Goal: Transaction & Acquisition: Obtain resource

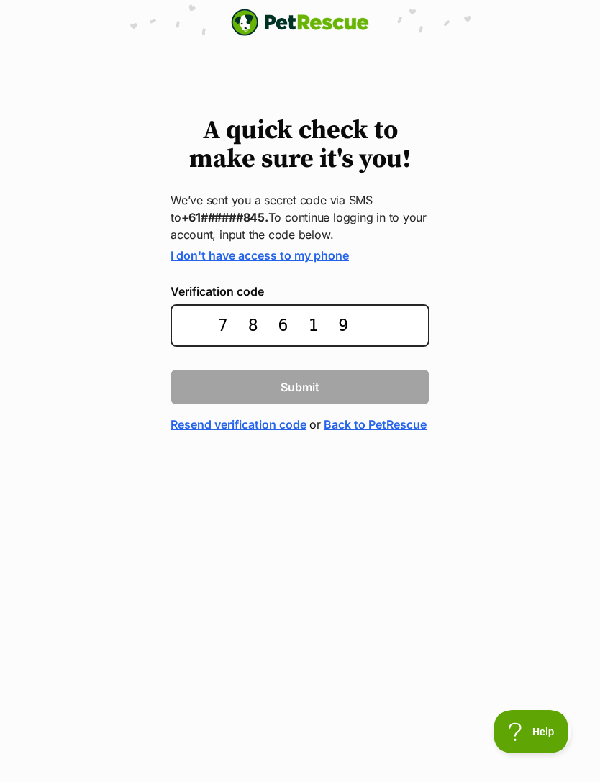
type input "786193"
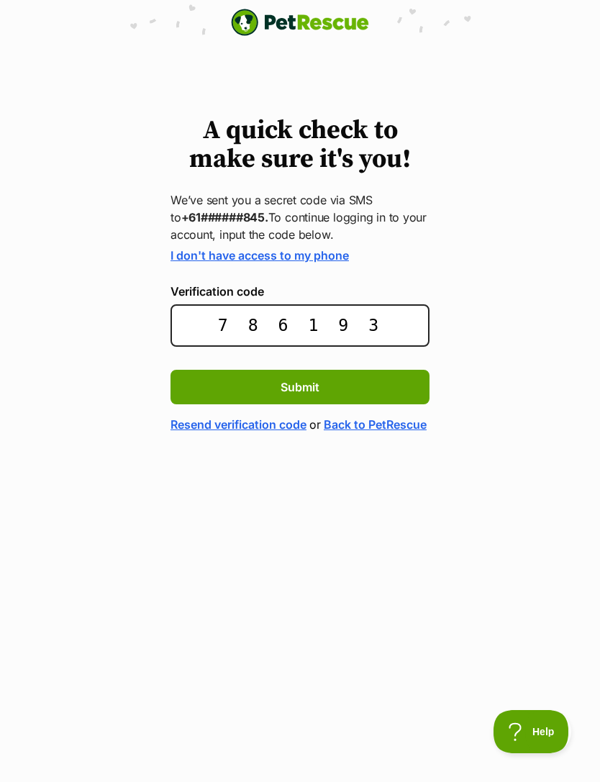
click at [237, 392] on button "Submit" at bounding box center [300, 387] width 259 height 35
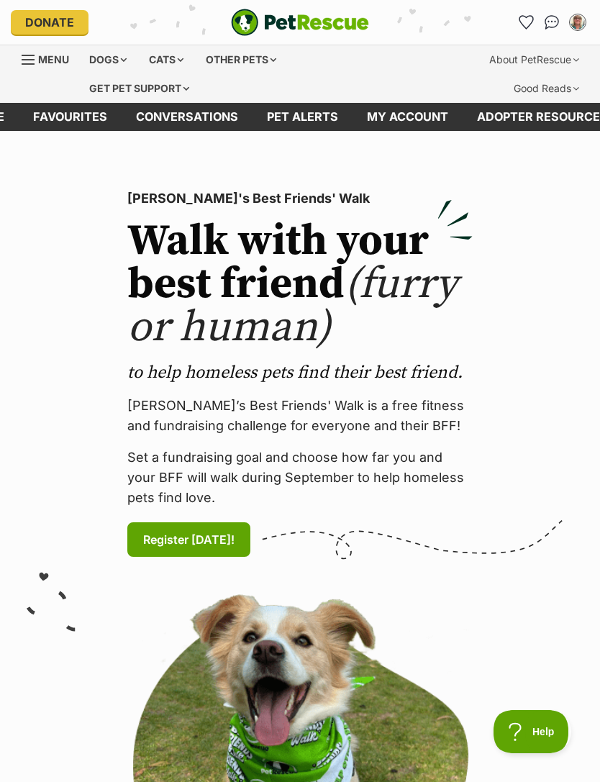
click at [104, 63] on div "Dogs" at bounding box center [108, 59] width 58 height 29
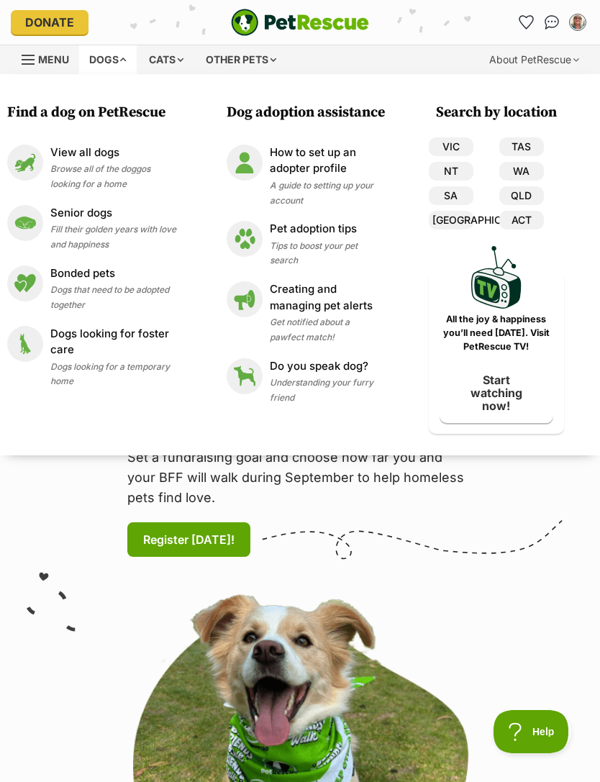
click at [75, 171] on span "Browse all of the doggos looking for a home" at bounding box center [100, 176] width 100 height 26
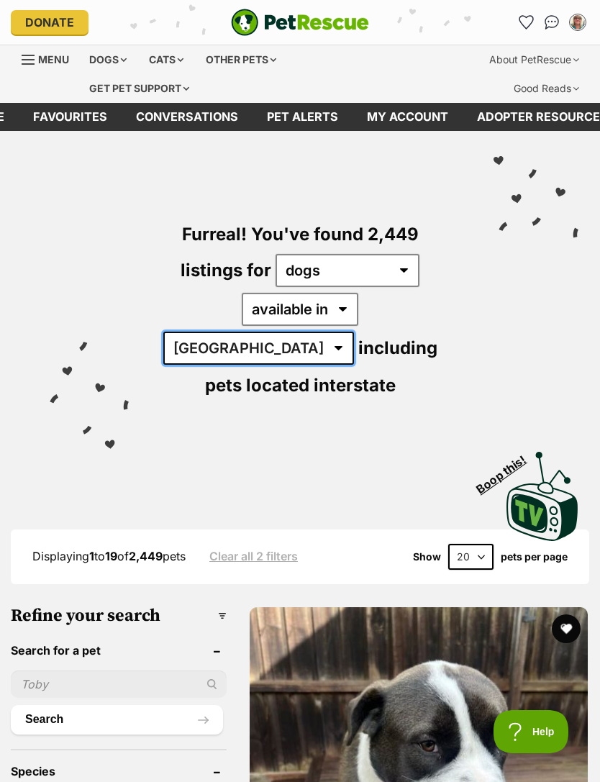
click at [354, 332] on select "Australia ACT NSW NT QLD SA TAS VIC WA" at bounding box center [258, 348] width 191 height 33
select select "VIC"
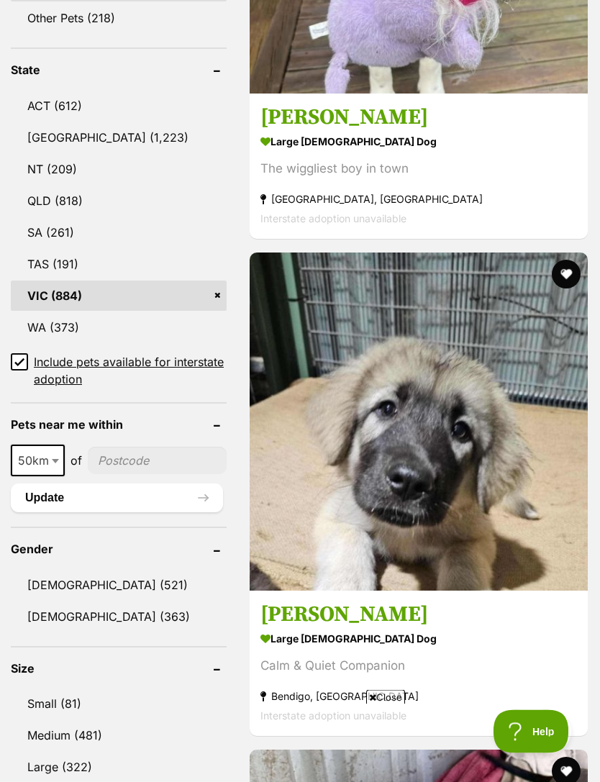
scroll to position [852, 0]
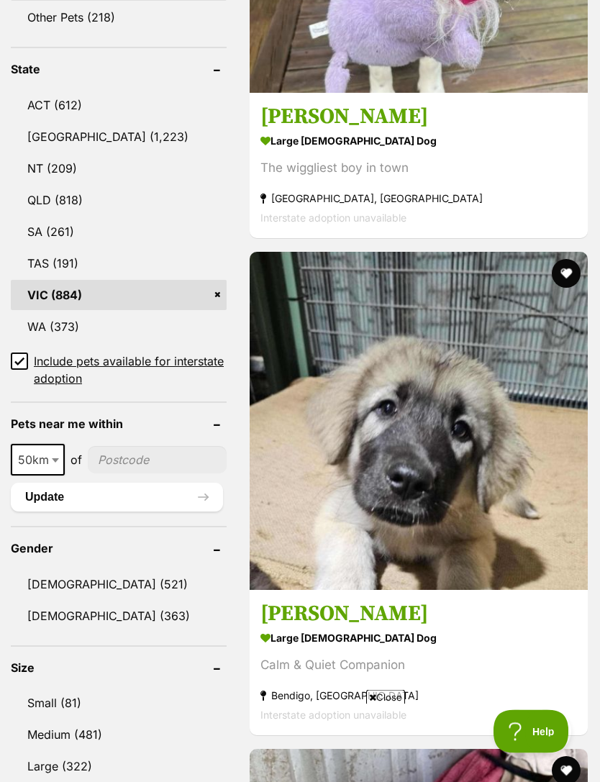
click at [13, 353] on input "Include pets available for interstate adoption" at bounding box center [19, 361] width 17 height 17
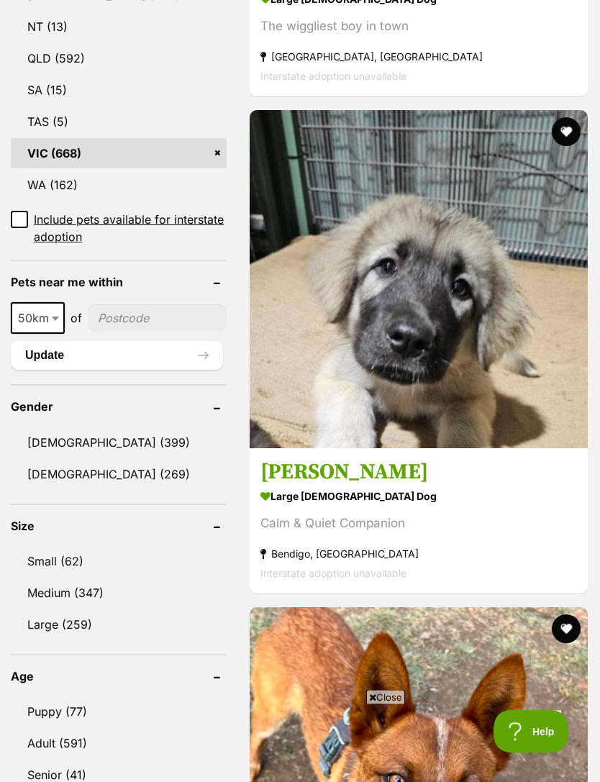
scroll to position [960, 0]
click at [32, 546] on link "Small (62)" at bounding box center [119, 561] width 216 height 30
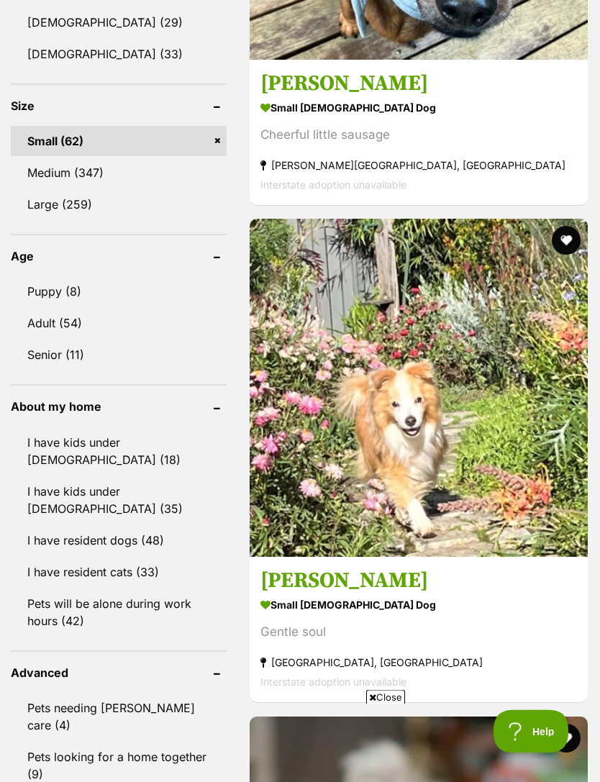
scroll to position [1349, 0]
click at [24, 557] on link "I have resident cats (33)" at bounding box center [119, 572] width 216 height 30
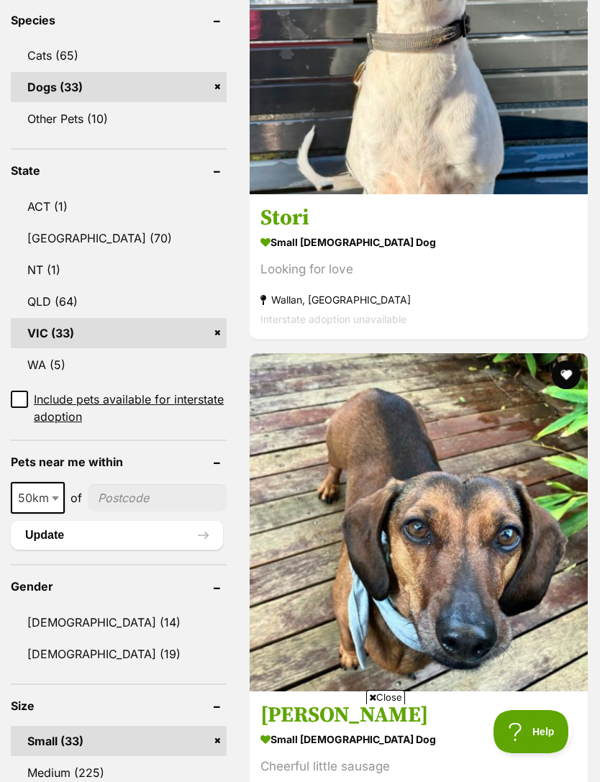
scroll to position [759, 0]
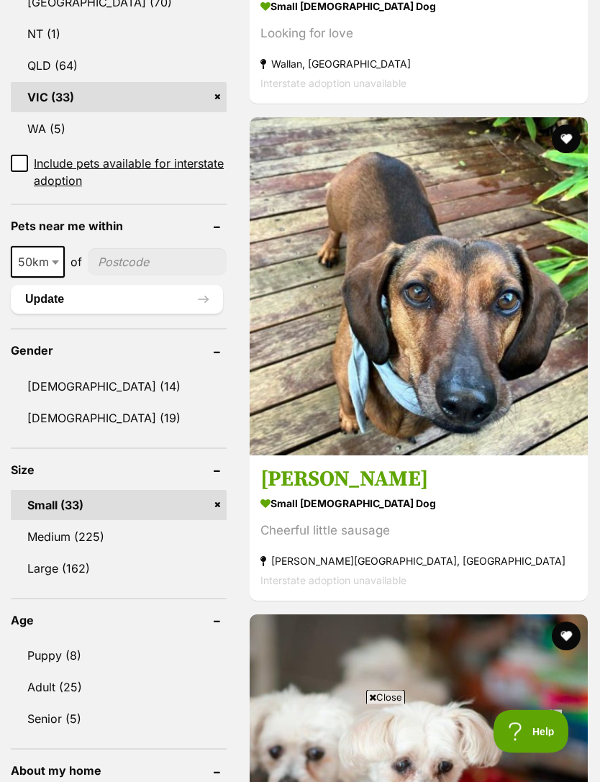
scroll to position [990, 0]
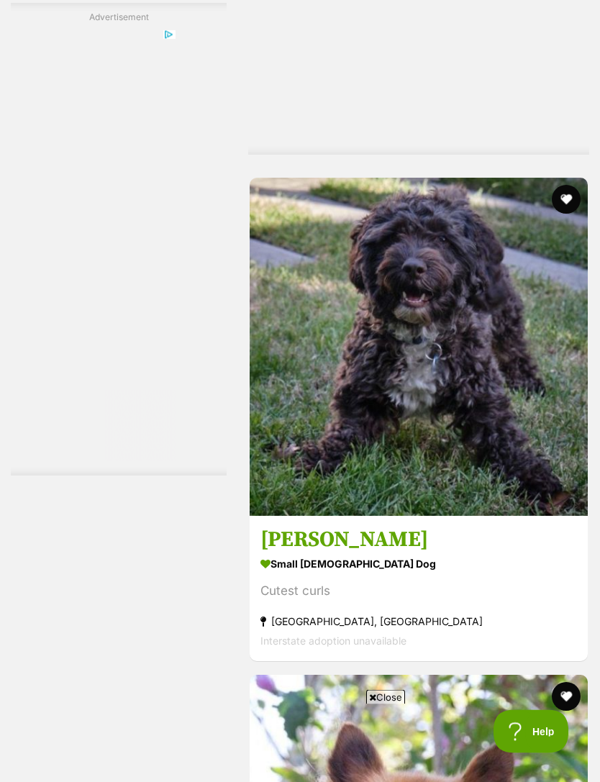
scroll to position [3669, 0]
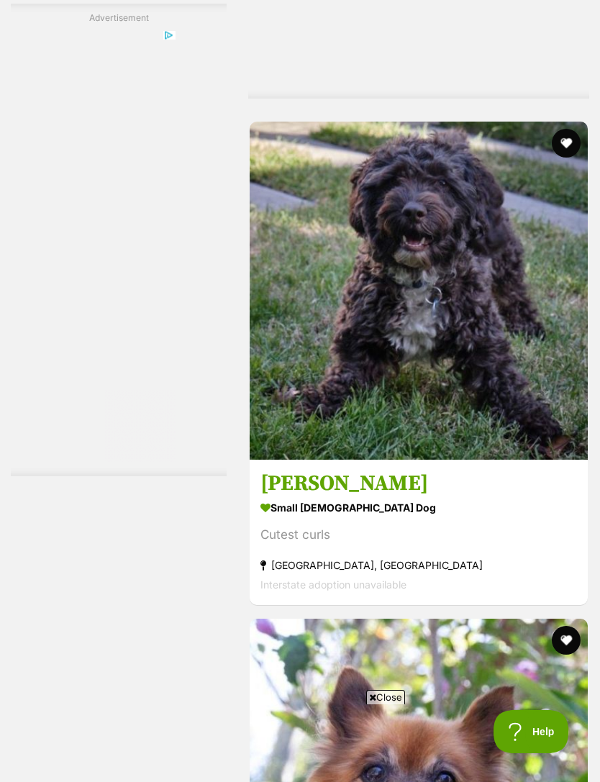
scroll to position [3724, 0]
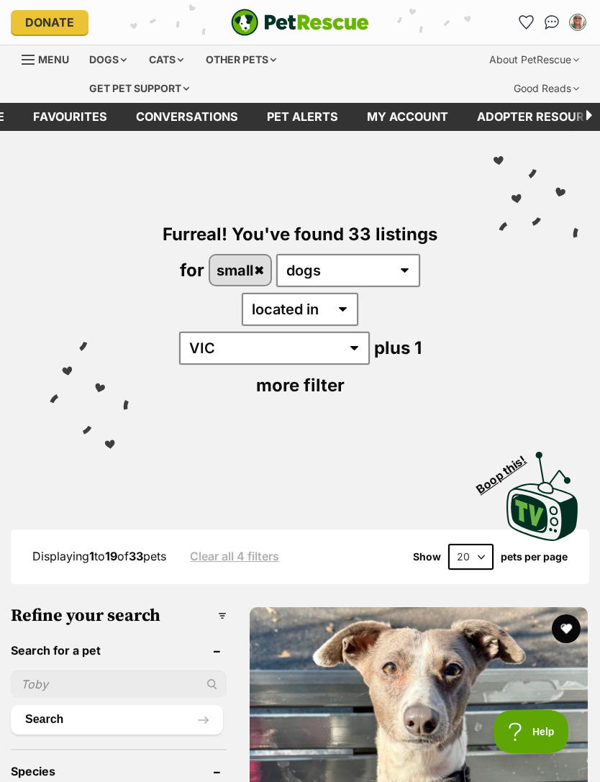
scroll to position [0, -79]
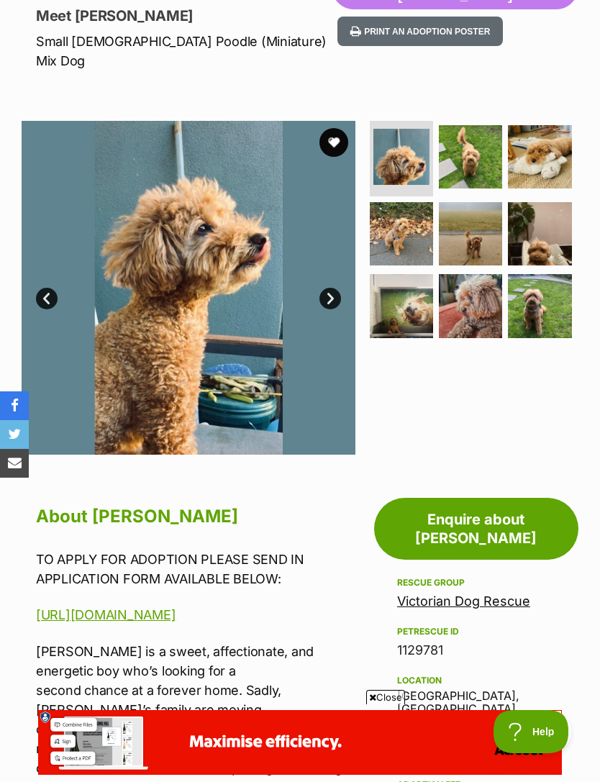
scroll to position [203, 0]
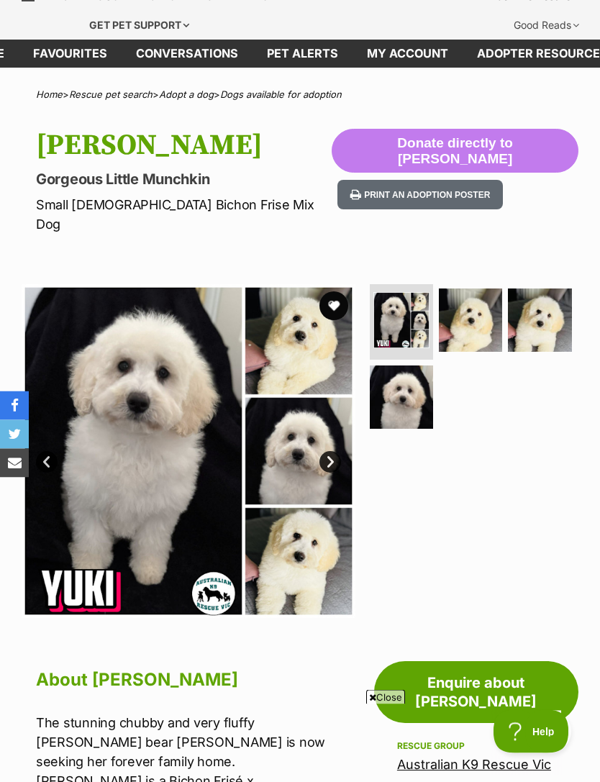
scroll to position [63, 0]
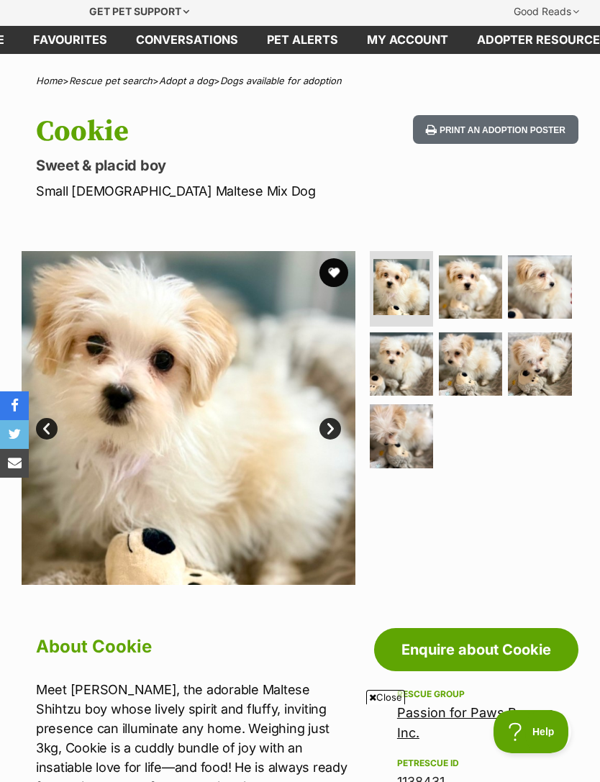
scroll to position [73, 0]
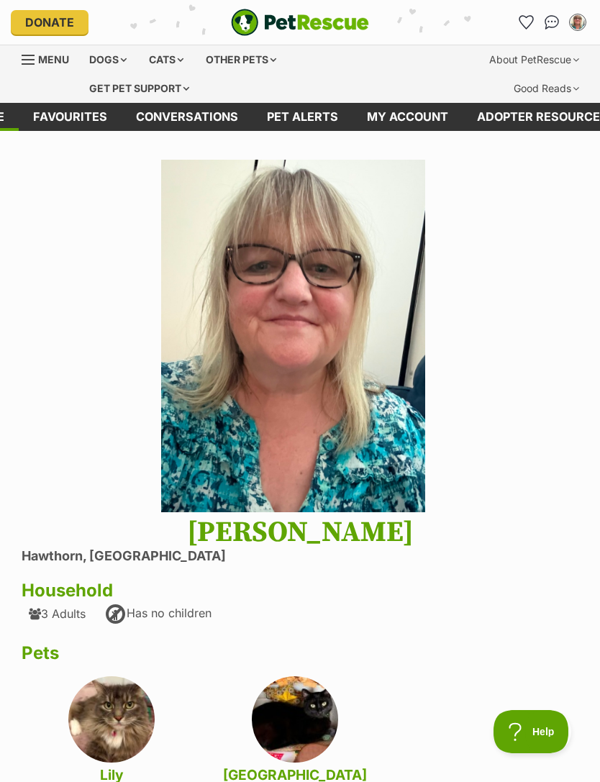
click at [512, 114] on link "Adopter resources" at bounding box center [543, 117] width 160 height 28
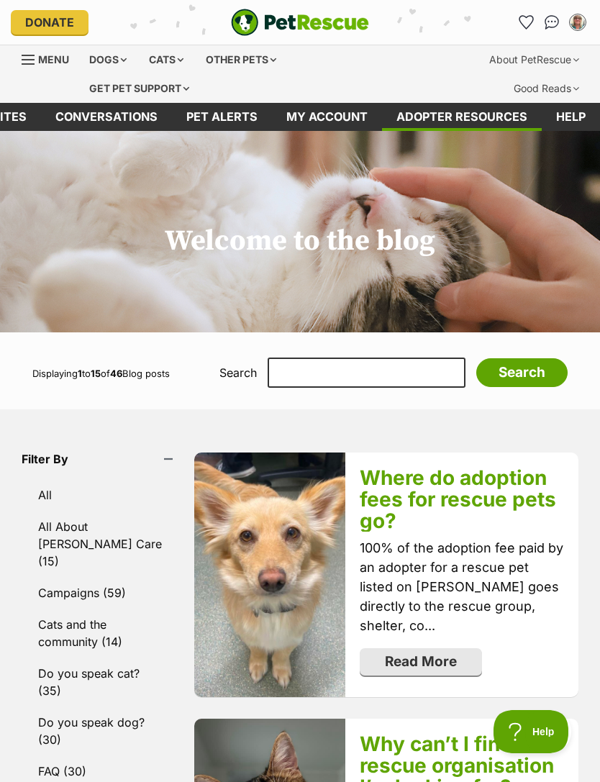
scroll to position [0, 79]
click at [303, 119] on link "My account" at bounding box center [329, 117] width 110 height 28
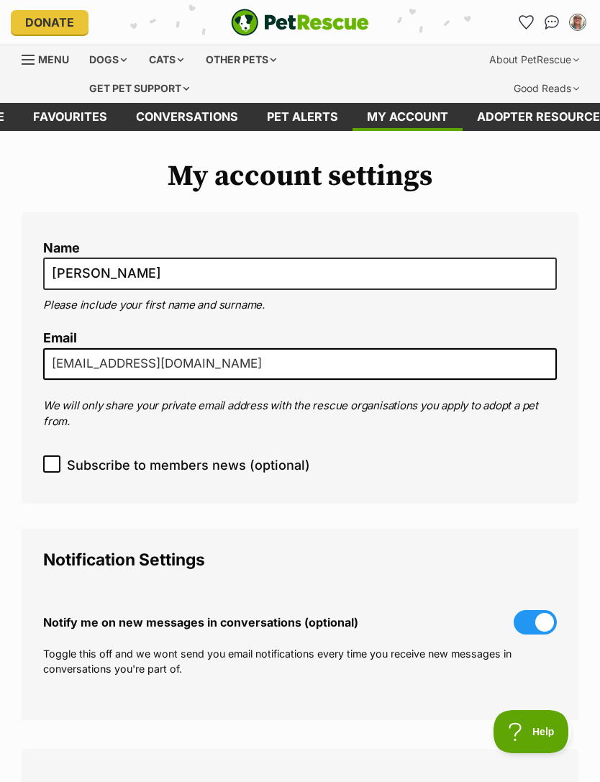
click at [33, 62] on div "Menu" at bounding box center [29, 60] width 14 height 12
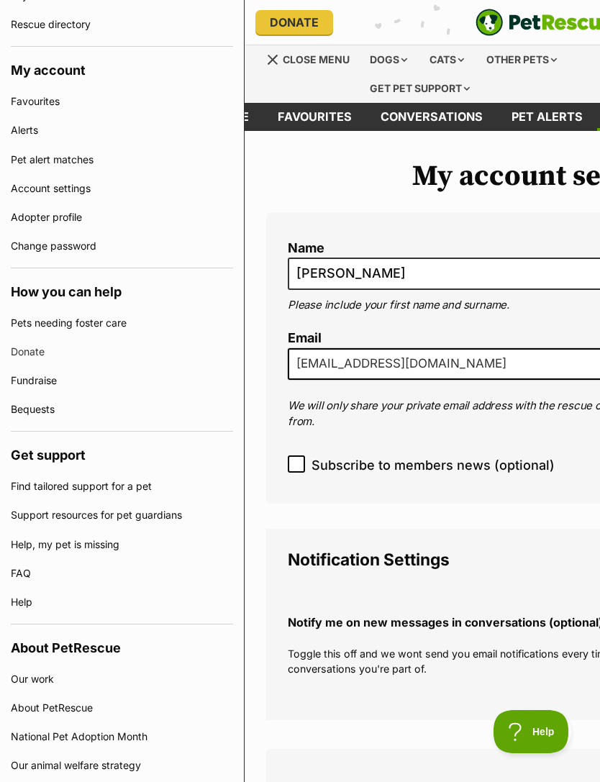
scroll to position [435, 0]
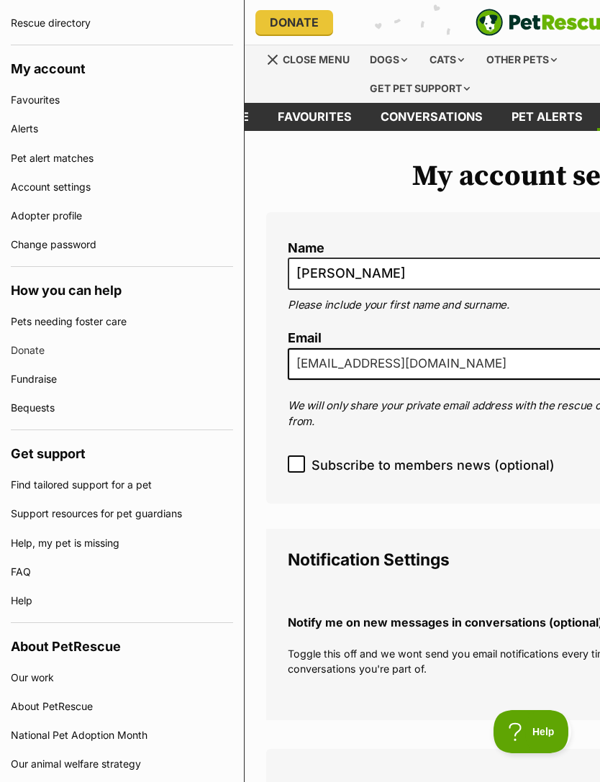
click at [45, 327] on link "Pets needing foster care" at bounding box center [122, 321] width 222 height 29
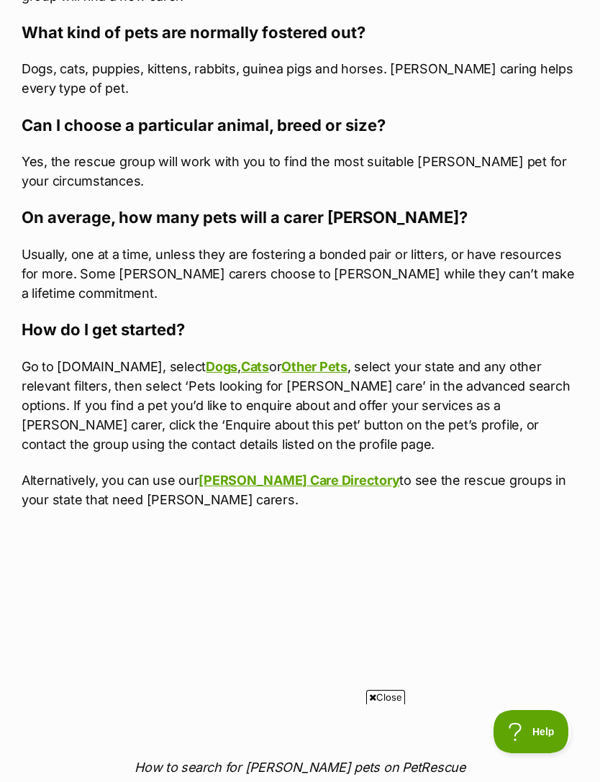
scroll to position [2072, 0]
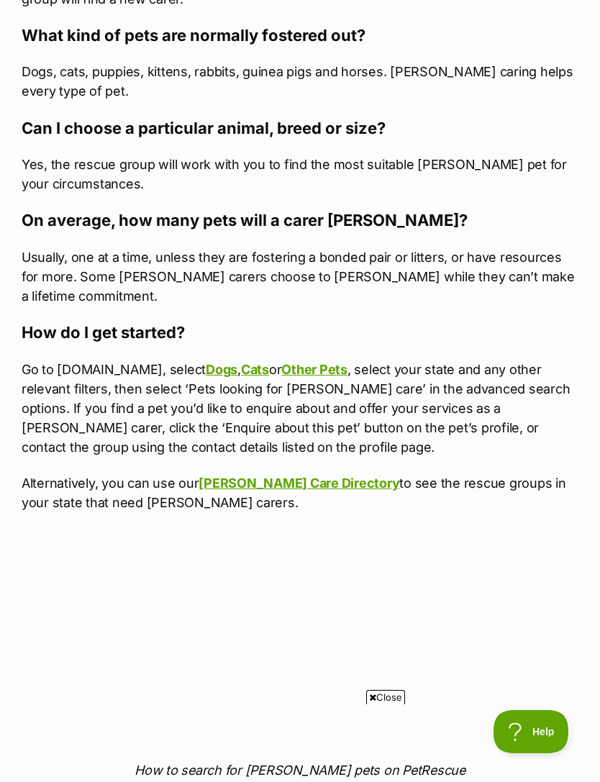
click at [225, 362] on link "Dog" at bounding box center [218, 369] width 24 height 15
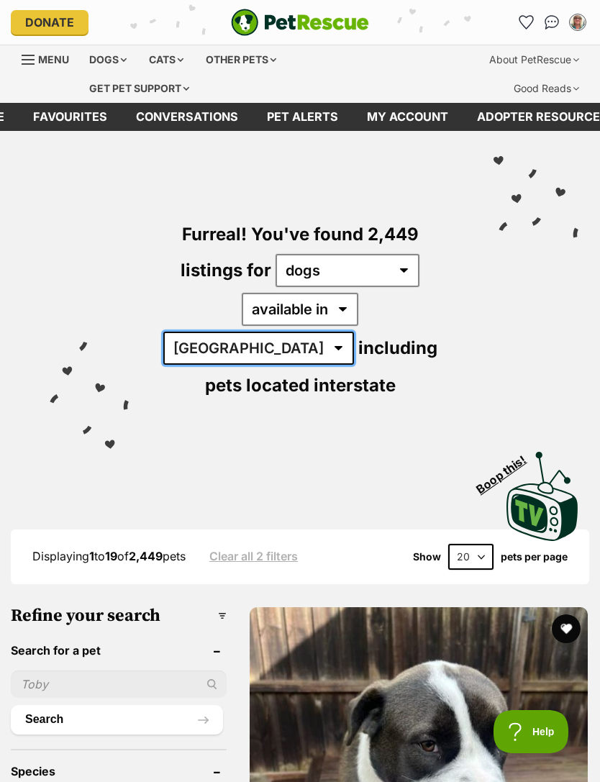
click at [354, 332] on select "Australia ACT NSW NT QLD SA TAS VIC WA" at bounding box center [258, 348] width 191 height 33
select select "VIC"
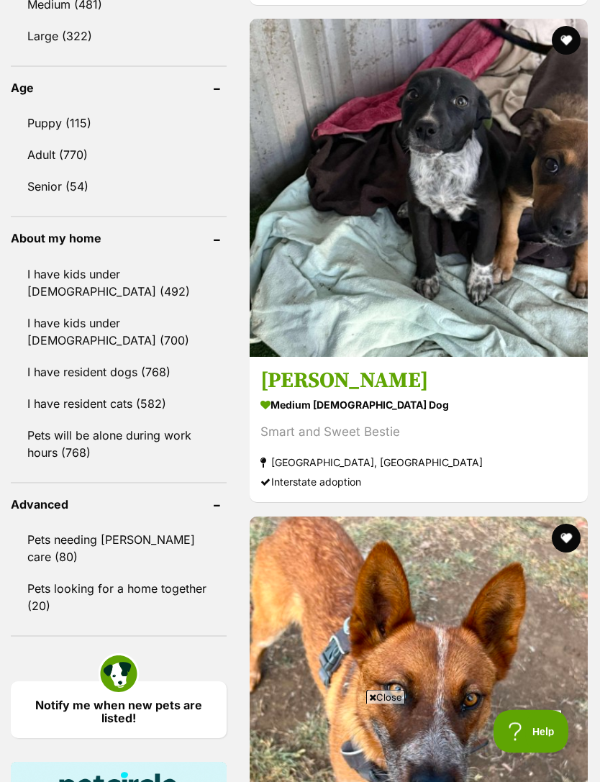
scroll to position [1583, 0]
click at [32, 525] on link "Pets needing [PERSON_NAME] care (80)" at bounding box center [119, 549] width 216 height 48
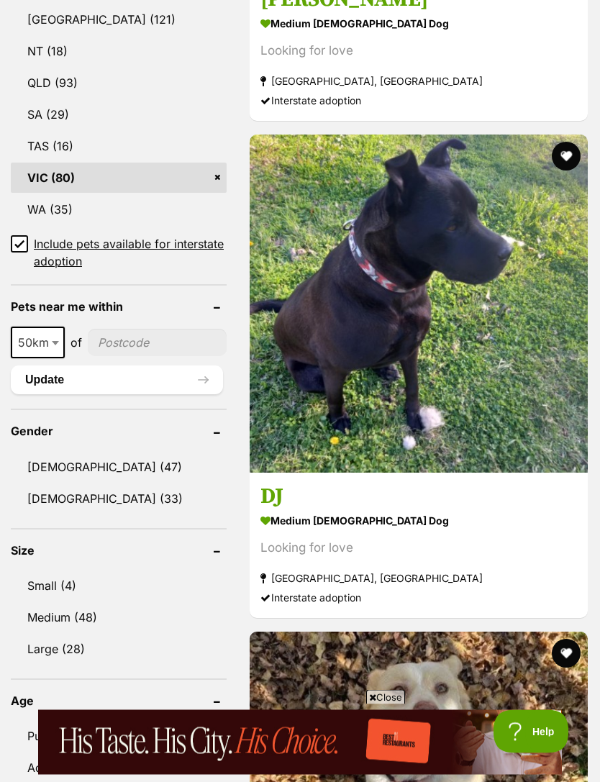
scroll to position [1006, 0]
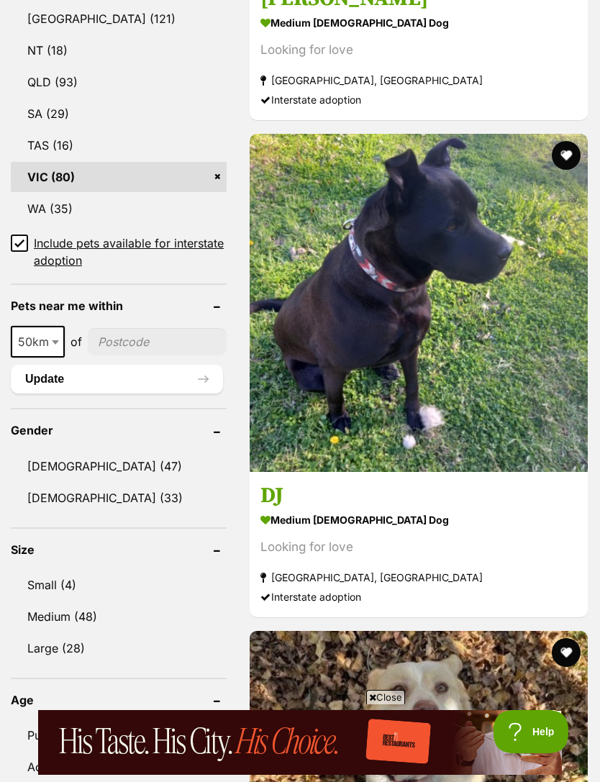
click at [44, 570] on link "Small (4)" at bounding box center [119, 585] width 216 height 30
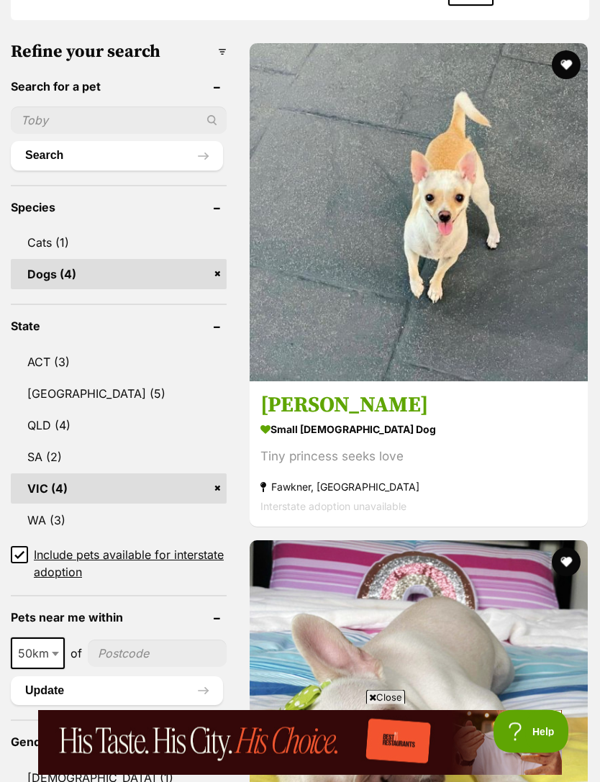
scroll to position [601, 0]
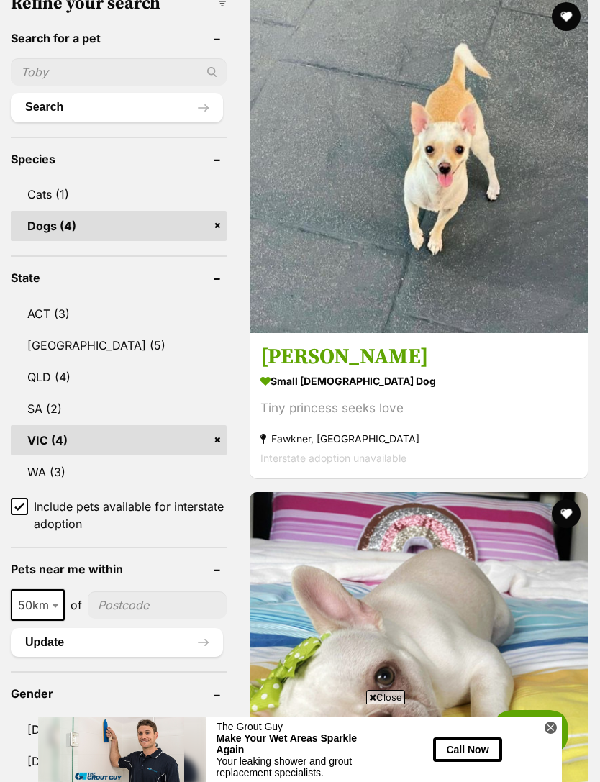
scroll to position [0, 0]
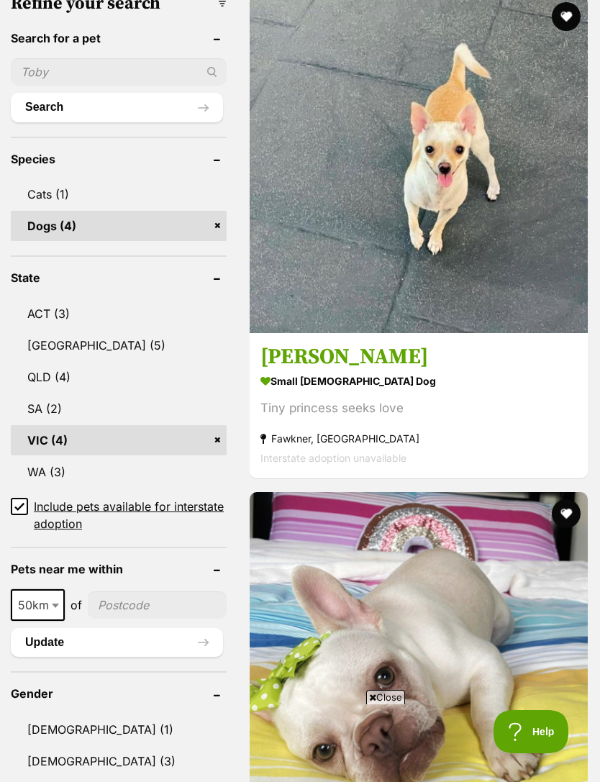
click at [263, 399] on div "Tiny princess seeks love" at bounding box center [419, 408] width 317 height 19
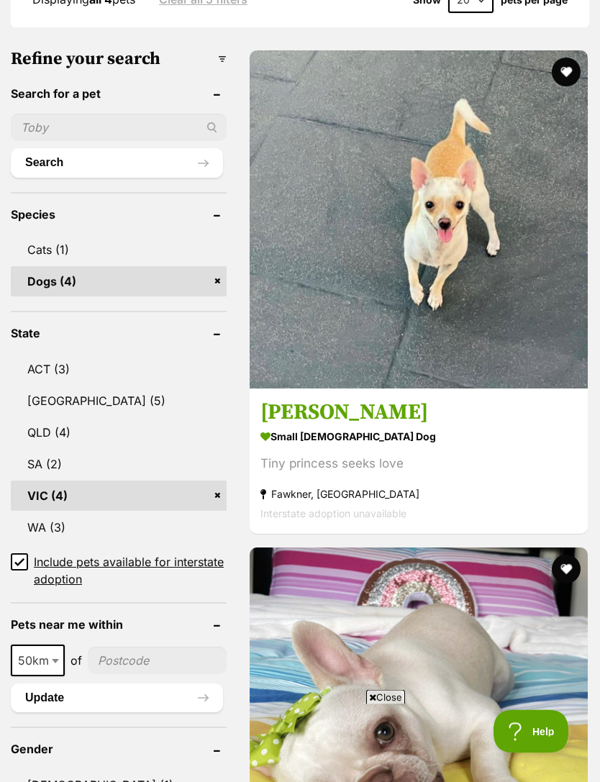
scroll to position [592, 0]
click at [476, 548] on img at bounding box center [419, 717] width 338 height 338
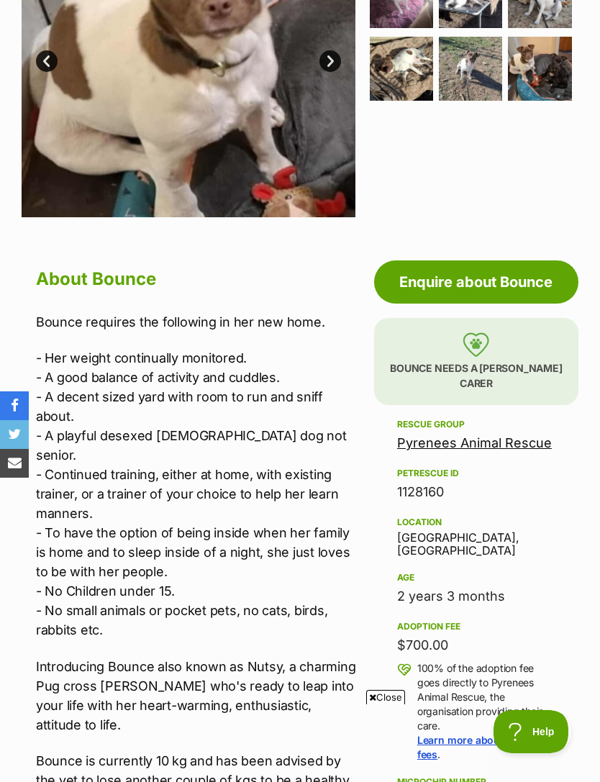
scroll to position [456, 0]
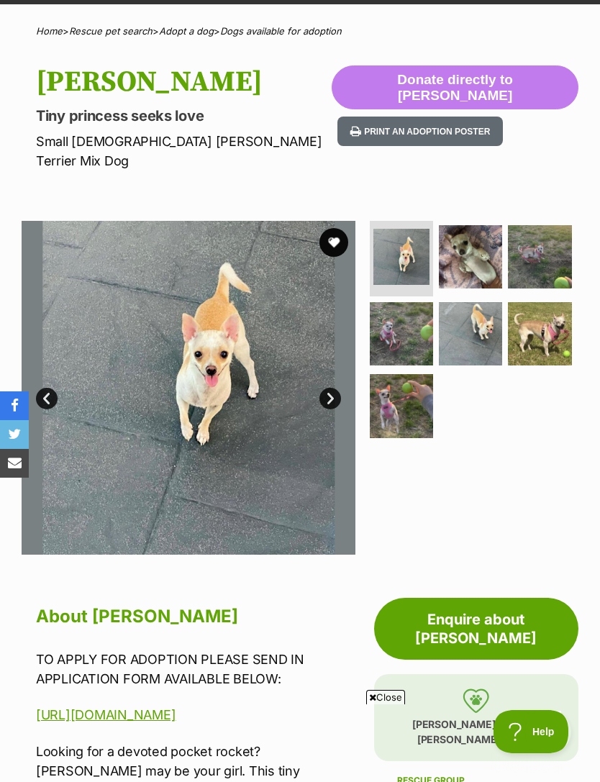
scroll to position [113, 0]
